Goal: Transaction & Acquisition: Download file/media

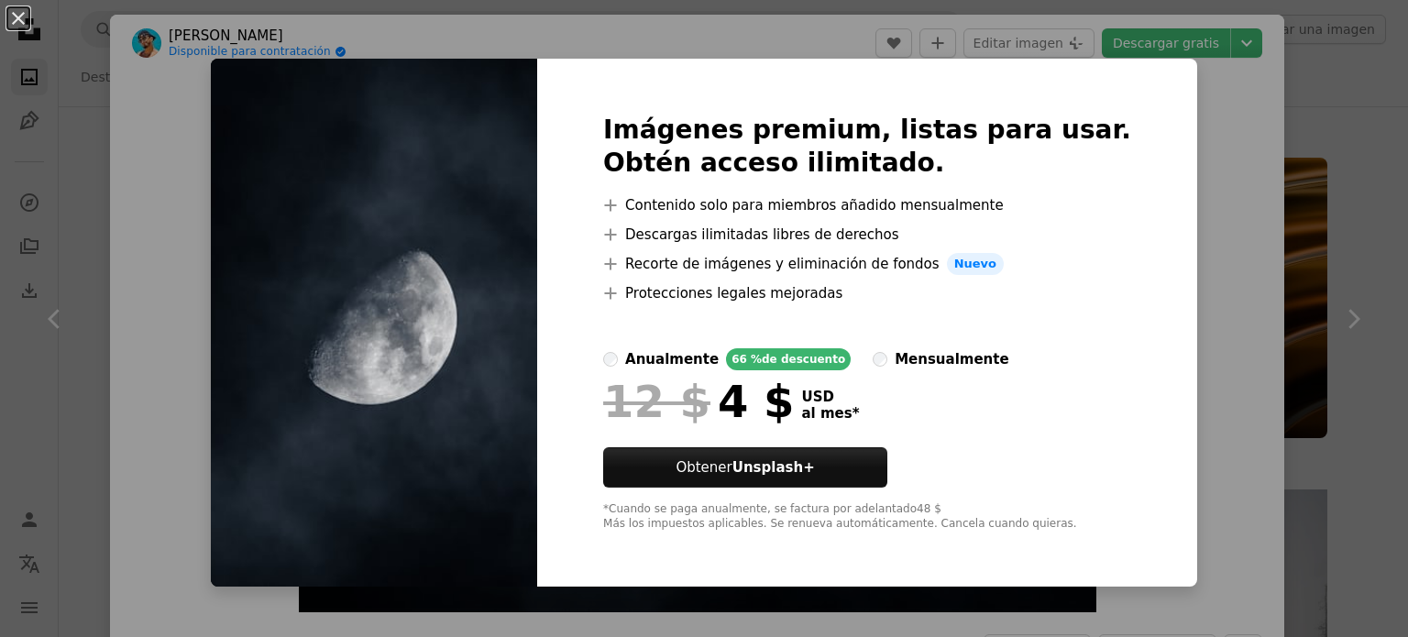
scroll to position [18787, 0]
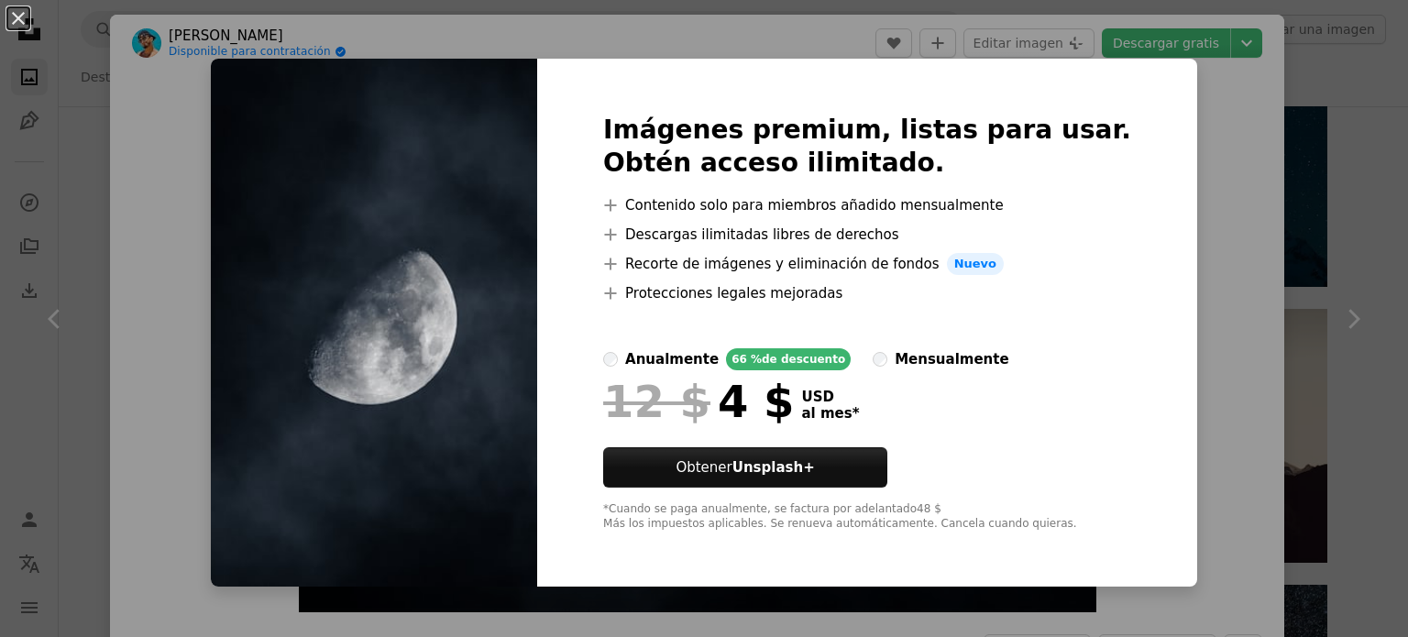
click at [1163, 81] on div "An X shape Imágenes premium, listas para usar. Obtén acceso ilimitado. A plus s…" at bounding box center [704, 318] width 1408 height 637
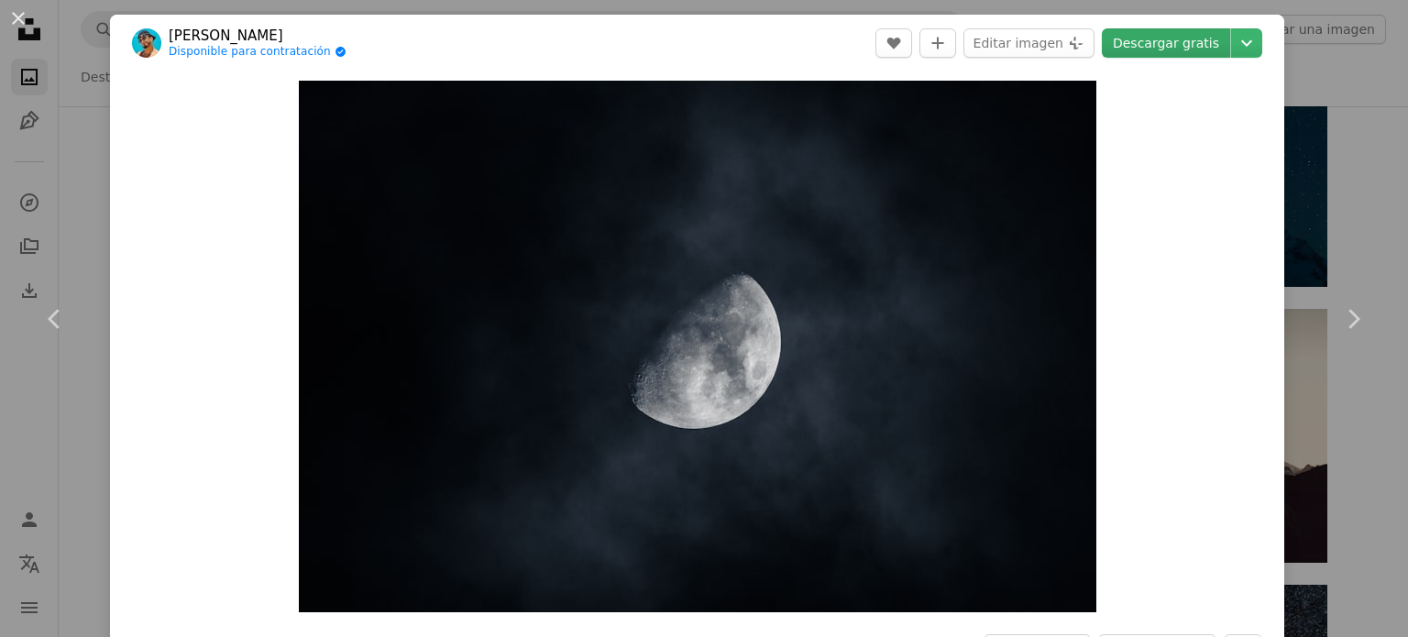
click at [1141, 43] on link "Descargar gratis" at bounding box center [1166, 42] width 128 height 29
